Goal: Task Accomplishment & Management: Complete application form

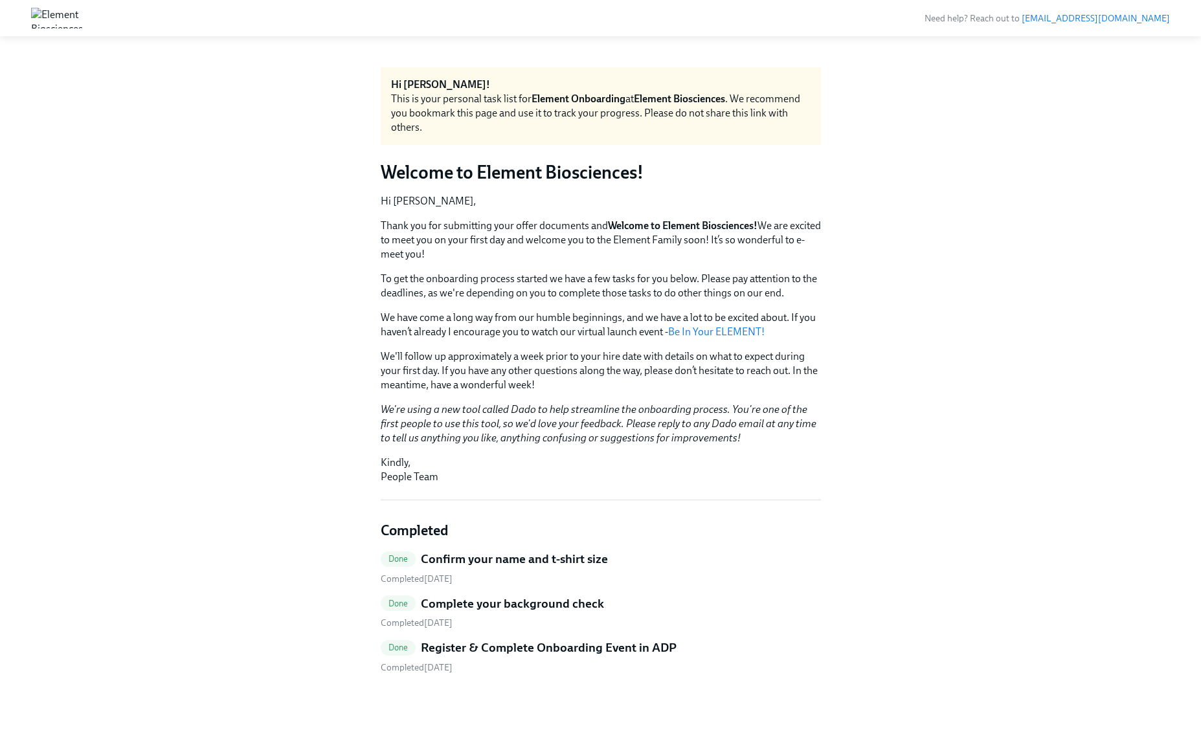
scroll to position [6, 0]
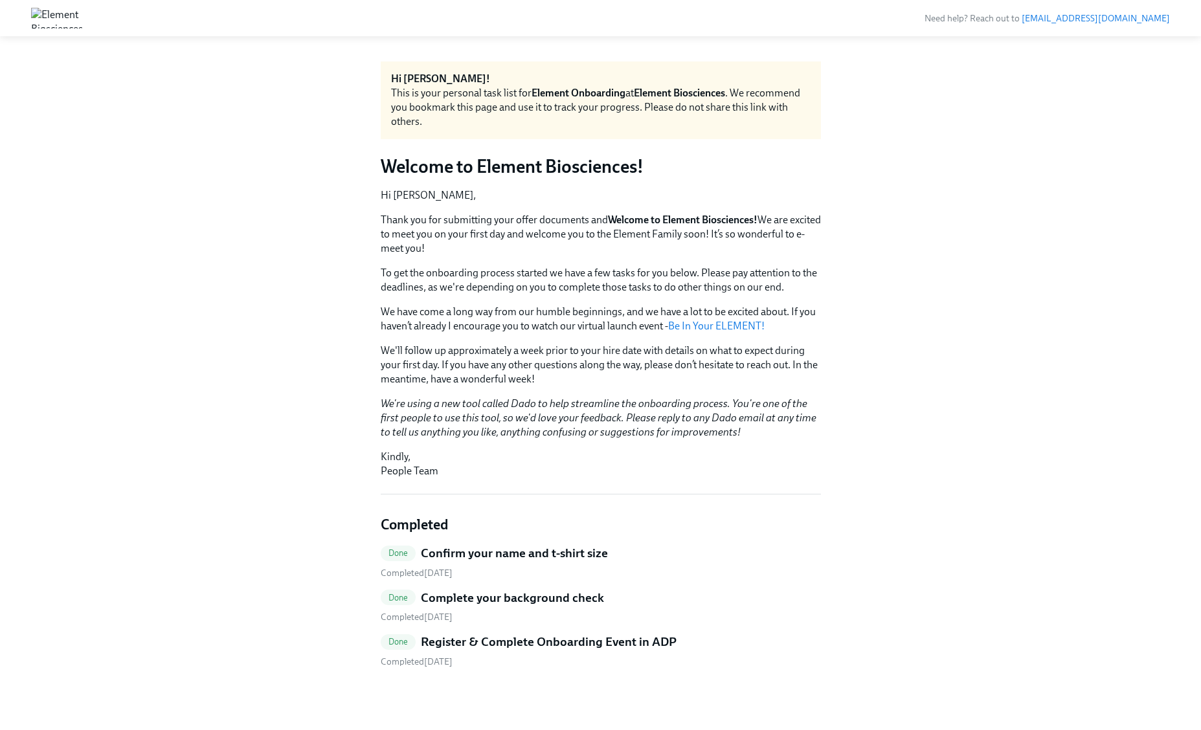
click at [459, 643] on h5 "Register & Complete Onboarding Event in ADP" at bounding box center [549, 642] width 256 height 17
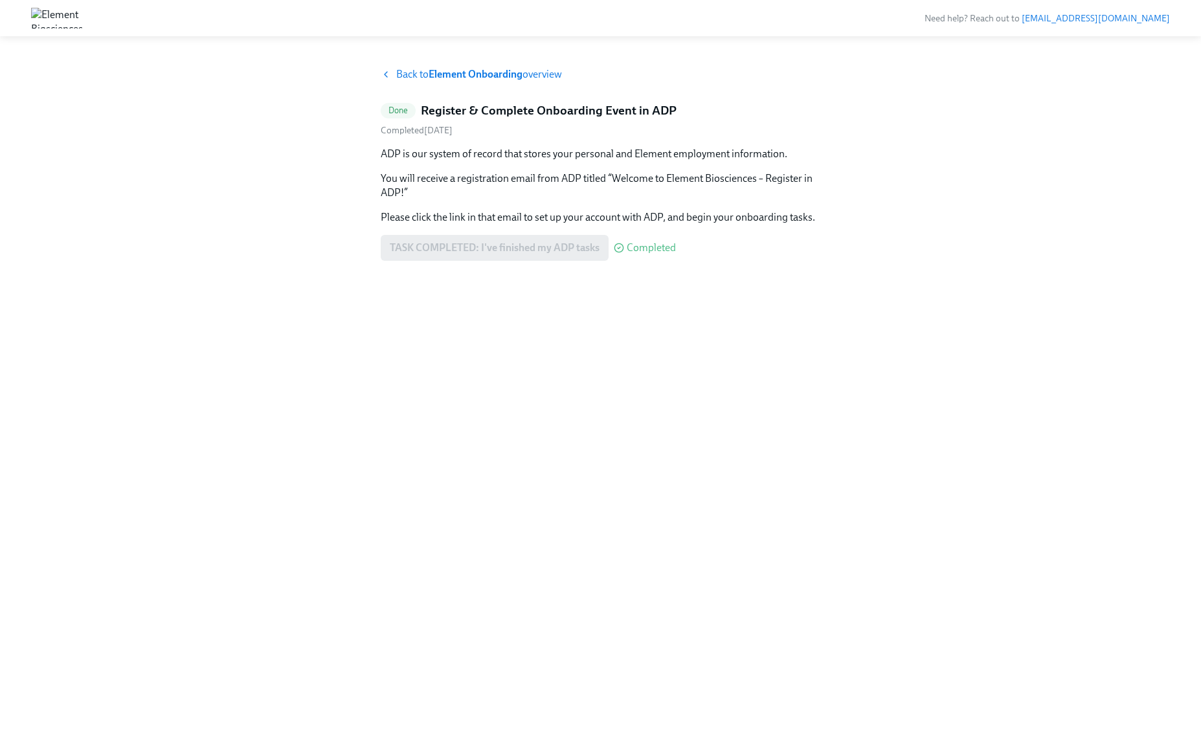
click at [421, 69] on span "Back to Element Onboarding overview" at bounding box center [479, 74] width 166 height 14
click at [418, 74] on span "Back to Element Onboarding overview" at bounding box center [479, 74] width 166 height 14
